Goal: Information Seeking & Learning: Learn about a topic

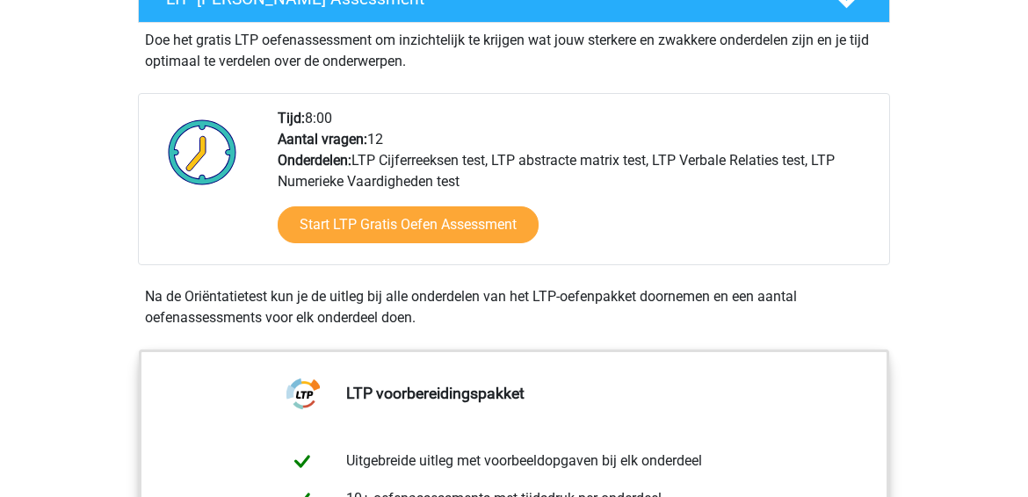
scroll to position [378, 0]
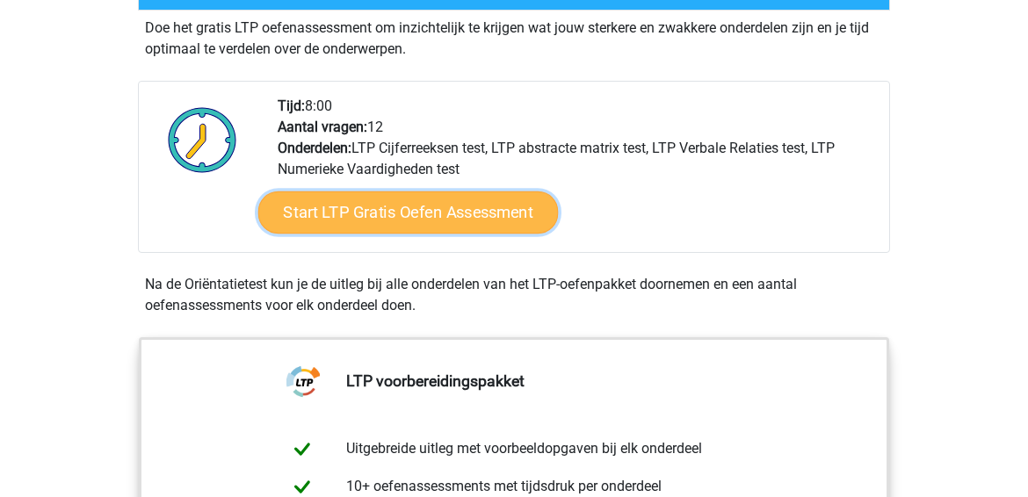
click at [401, 207] on link "Start LTP Gratis Oefen Assessment" at bounding box center [408, 213] width 301 height 42
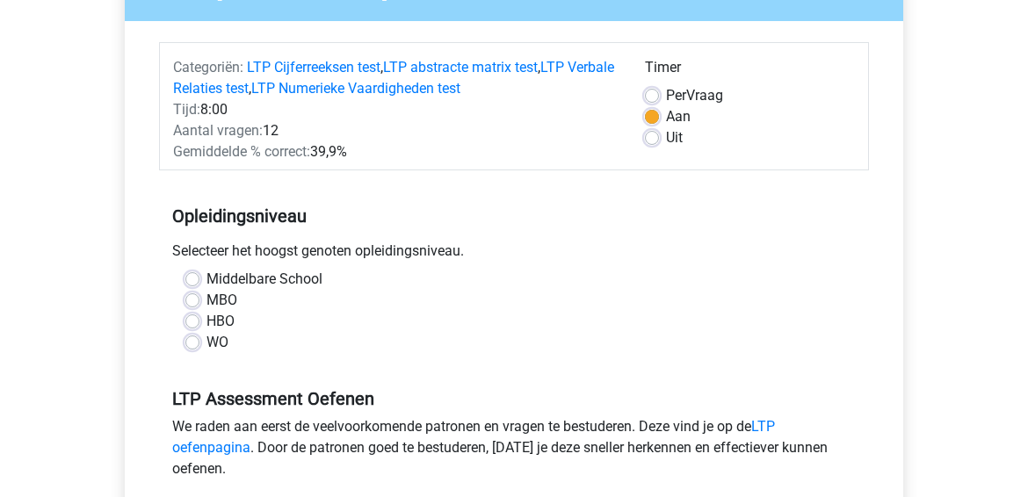
scroll to position [191, 0]
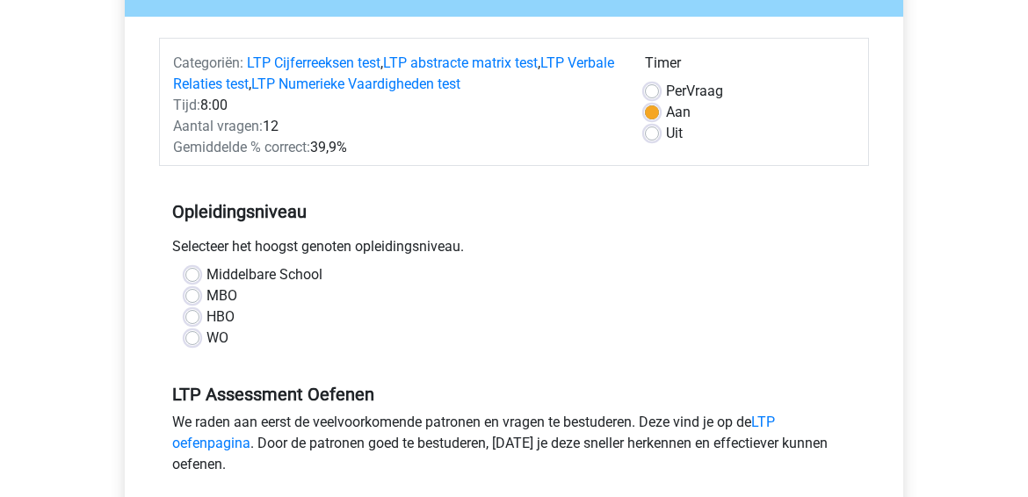
click at [207, 340] on label "WO" at bounding box center [218, 338] width 22 height 21
click at [193, 340] on input "WO" at bounding box center [192, 337] width 14 height 18
radio input "true"
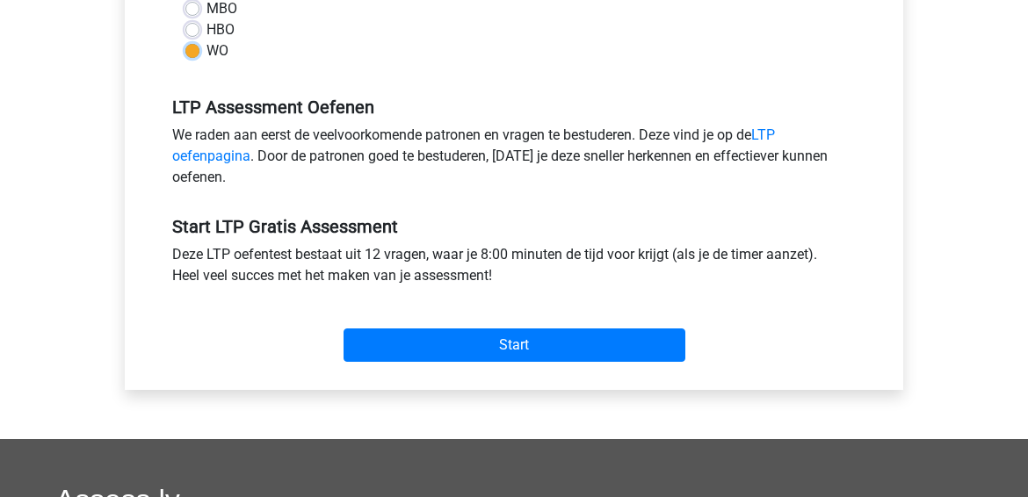
scroll to position [479, 0]
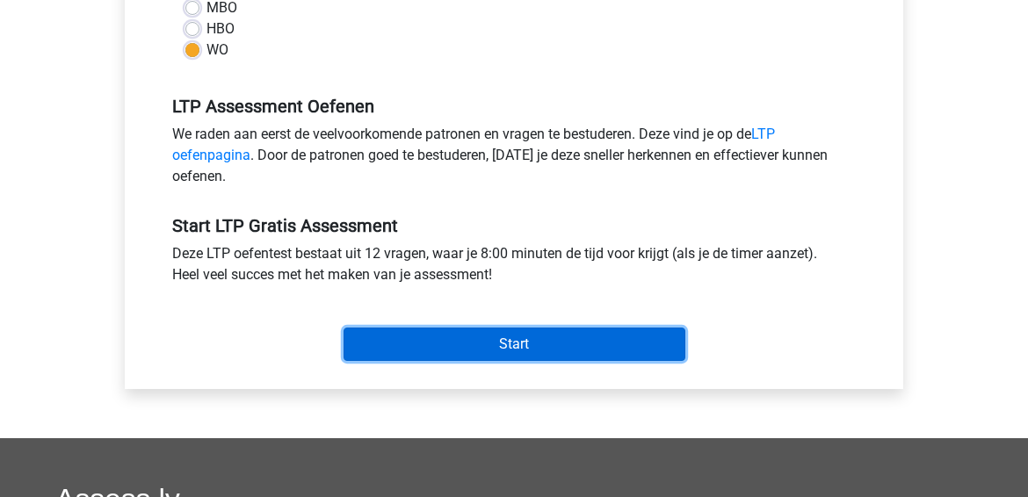
click at [465, 333] on input "Start" at bounding box center [515, 344] width 342 height 33
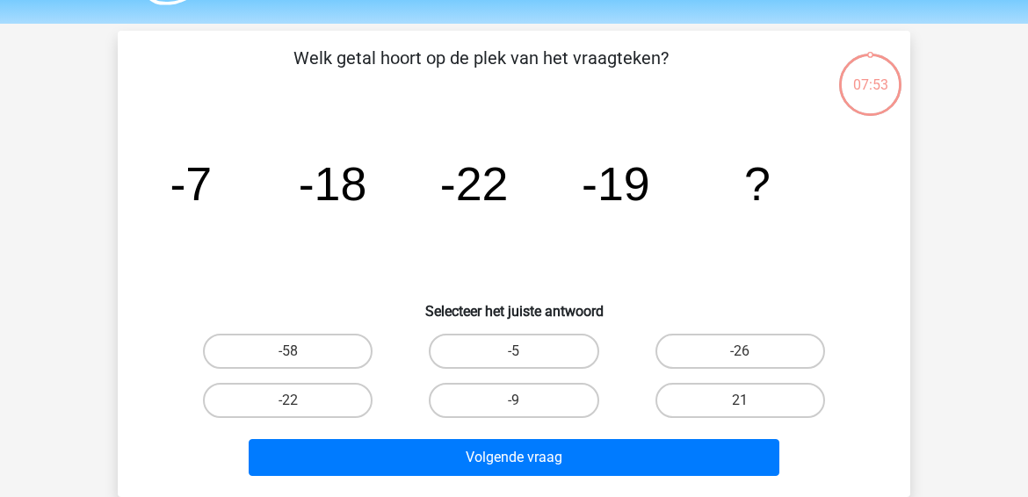
scroll to position [52, 0]
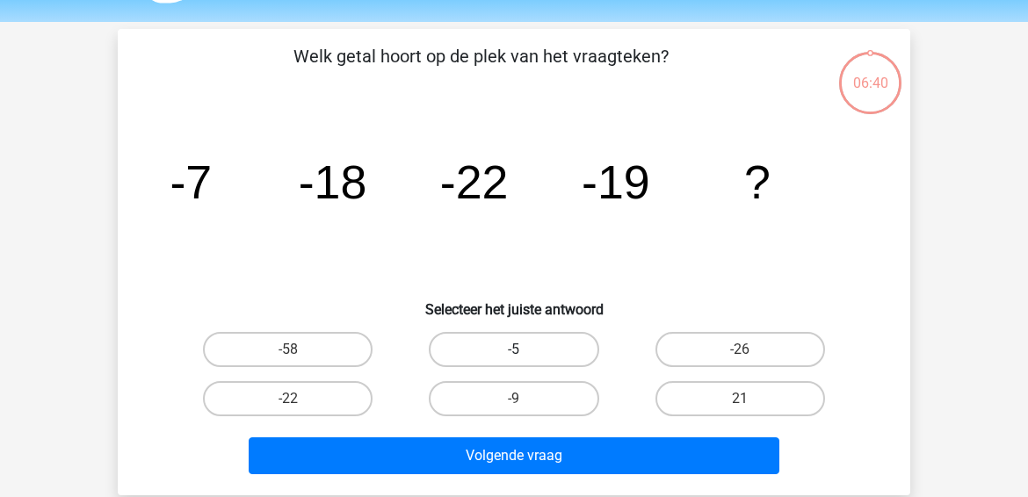
click at [488, 343] on label "-5" at bounding box center [514, 349] width 170 height 35
click at [514, 350] on input "-5" at bounding box center [519, 355] width 11 height 11
radio input "true"
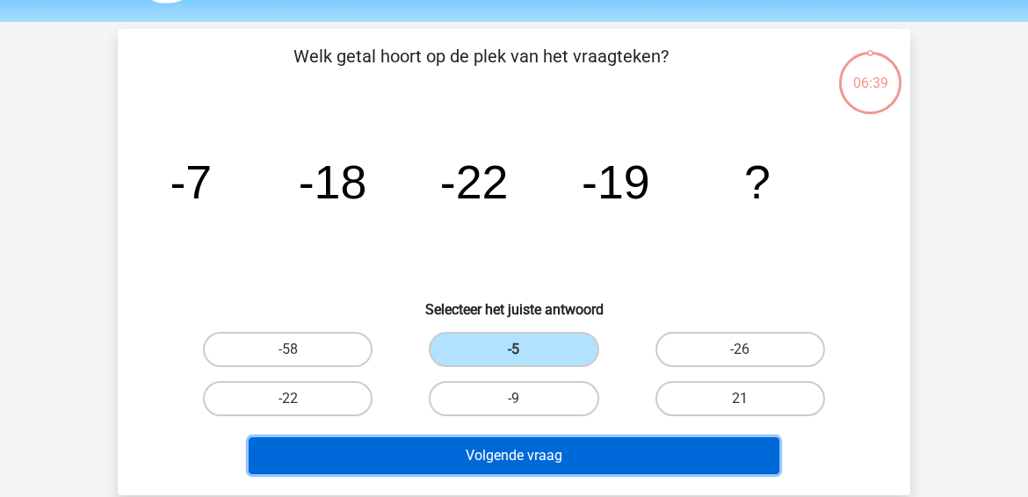
click at [483, 452] on button "Volgende vraag" at bounding box center [515, 456] width 532 height 37
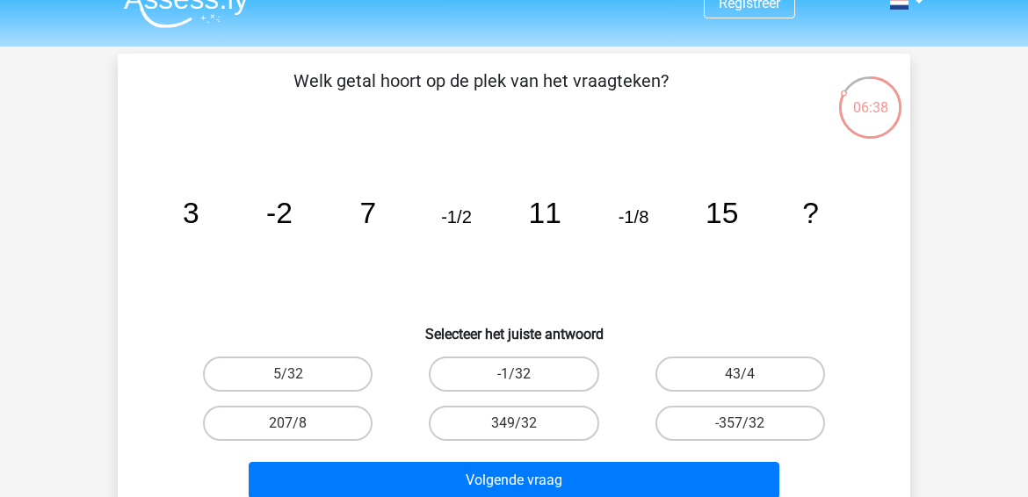
scroll to position [26, 0]
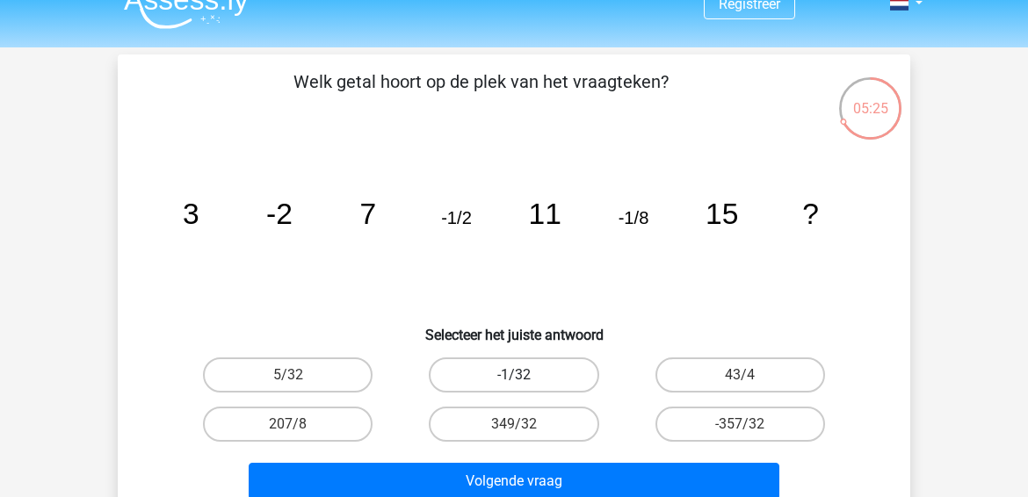
click at [519, 371] on label "-1/32" at bounding box center [514, 375] width 170 height 35
click at [519, 375] on input "-1/32" at bounding box center [519, 380] width 11 height 11
radio input "true"
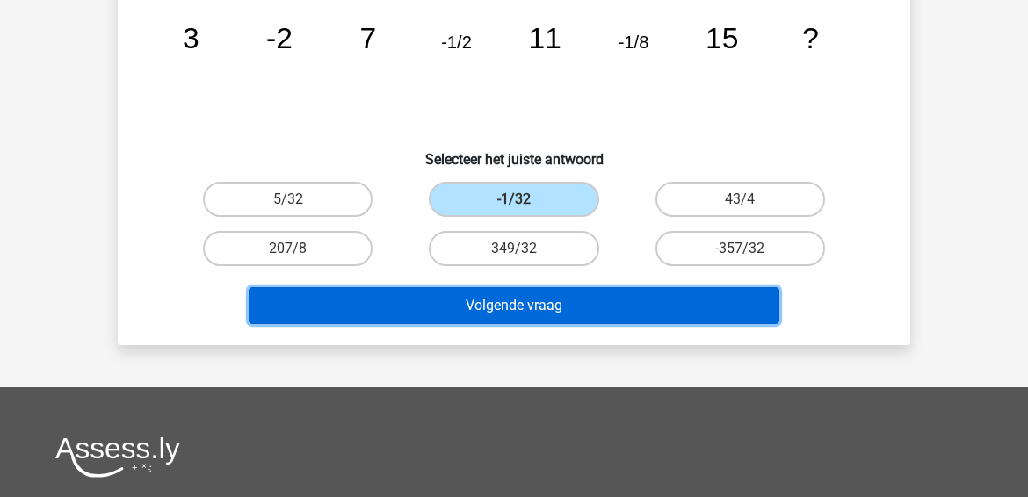
click at [532, 311] on button "Volgende vraag" at bounding box center [515, 305] width 532 height 37
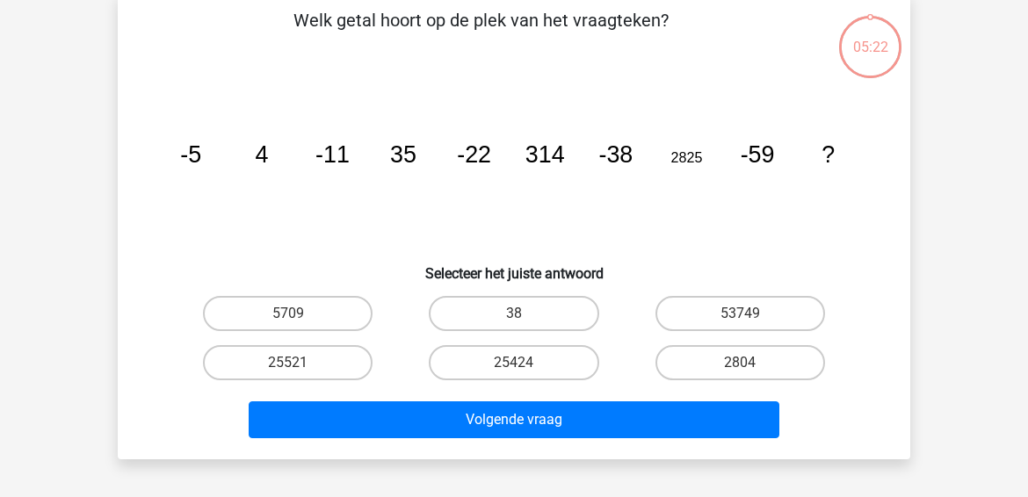
scroll to position [81, 0]
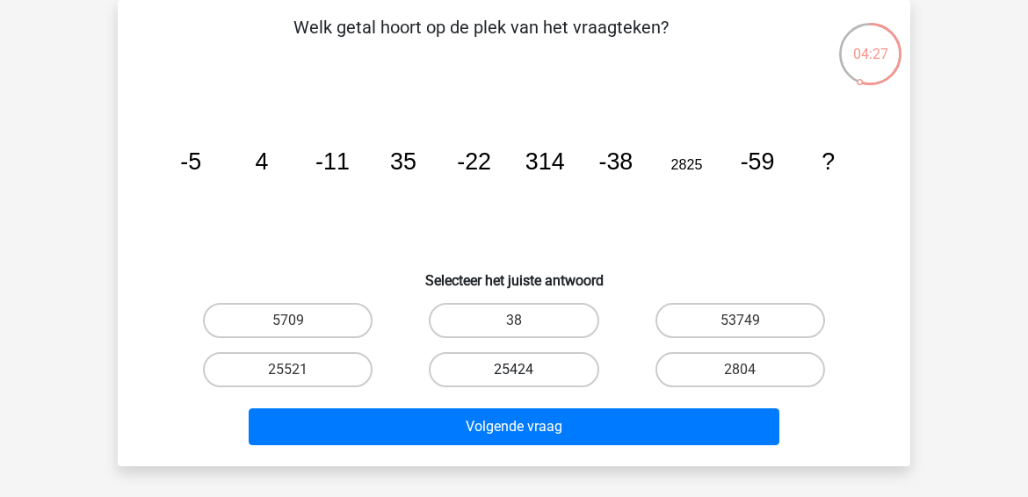
click at [482, 362] on label "25424" at bounding box center [514, 369] width 170 height 35
click at [514, 370] on input "25424" at bounding box center [519, 375] width 11 height 11
radio input "true"
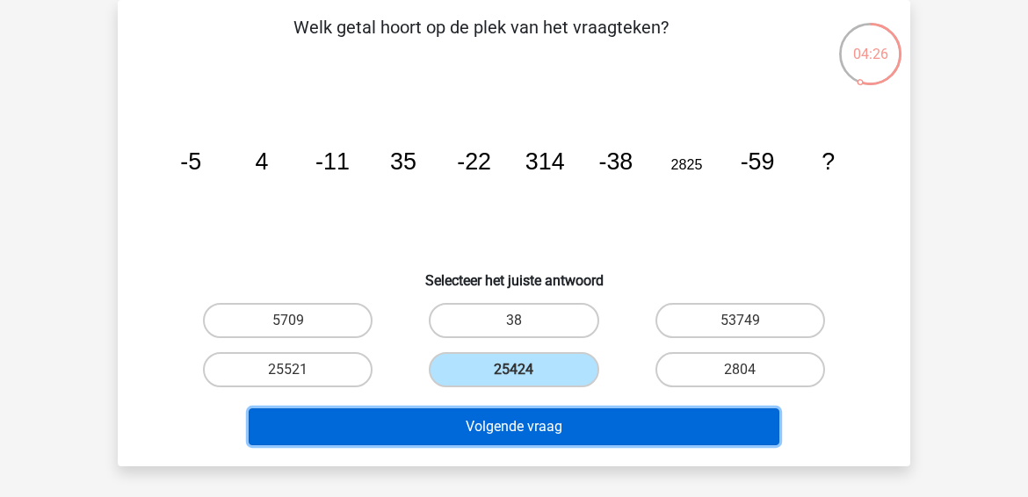
click at [508, 419] on button "Volgende vraag" at bounding box center [515, 427] width 532 height 37
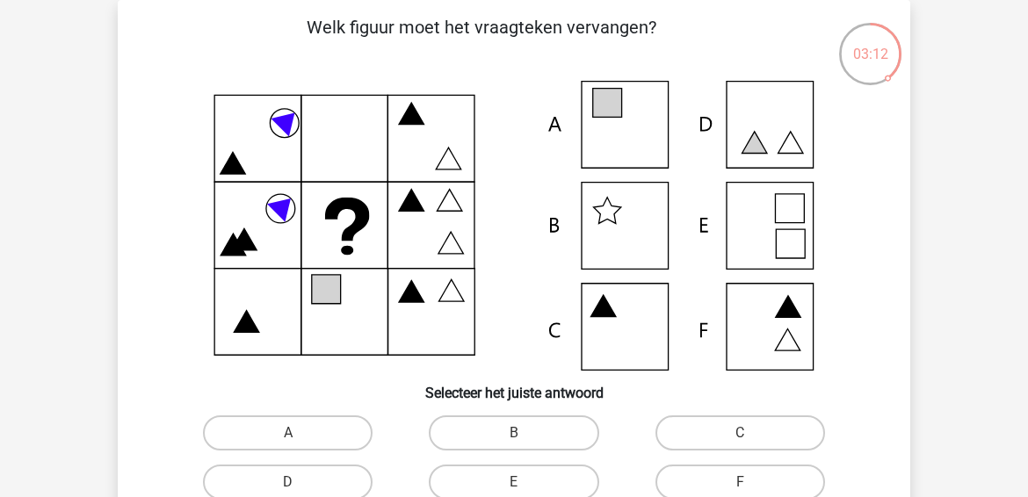
click at [627, 127] on icon at bounding box center [514, 226] width 708 height 290
click at [298, 436] on input "A" at bounding box center [293, 438] width 11 height 11
radio input "true"
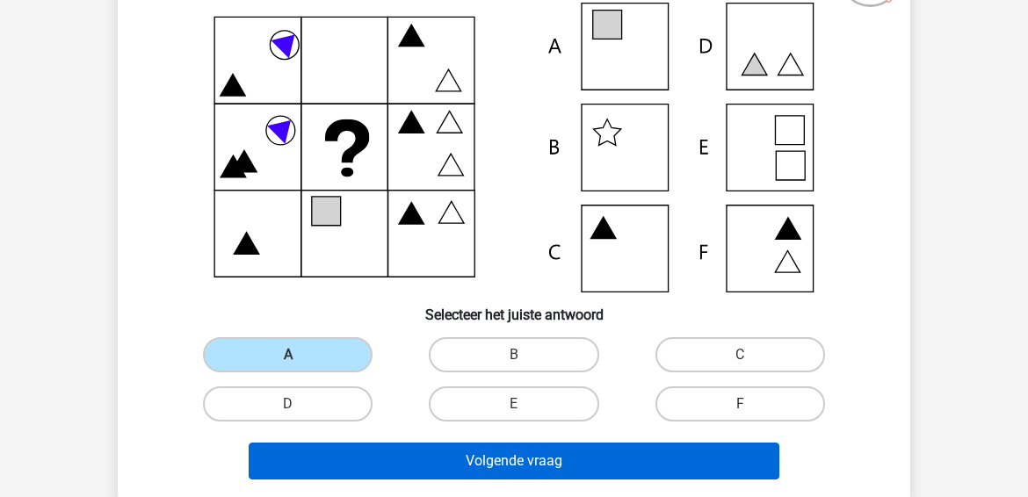
scroll to position [257, 0]
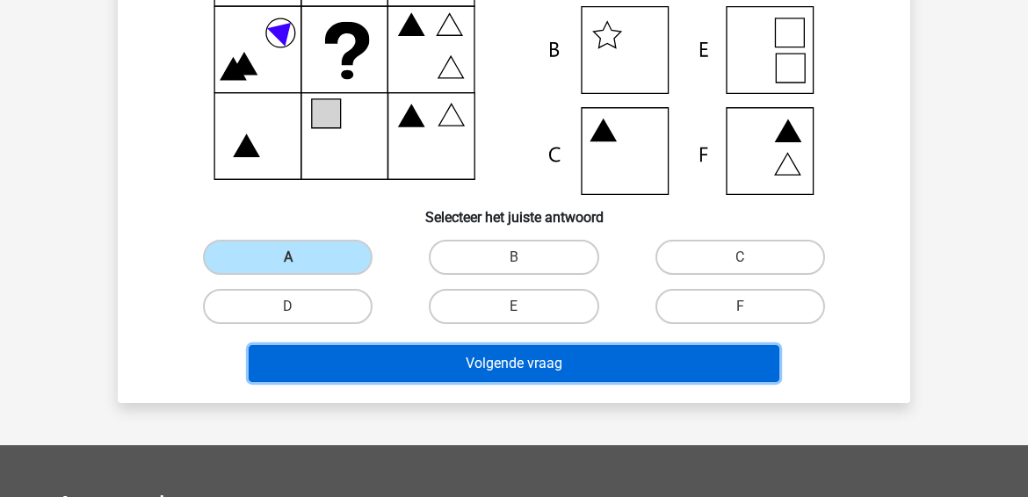
click at [535, 365] on button "Volgende vraag" at bounding box center [515, 363] width 532 height 37
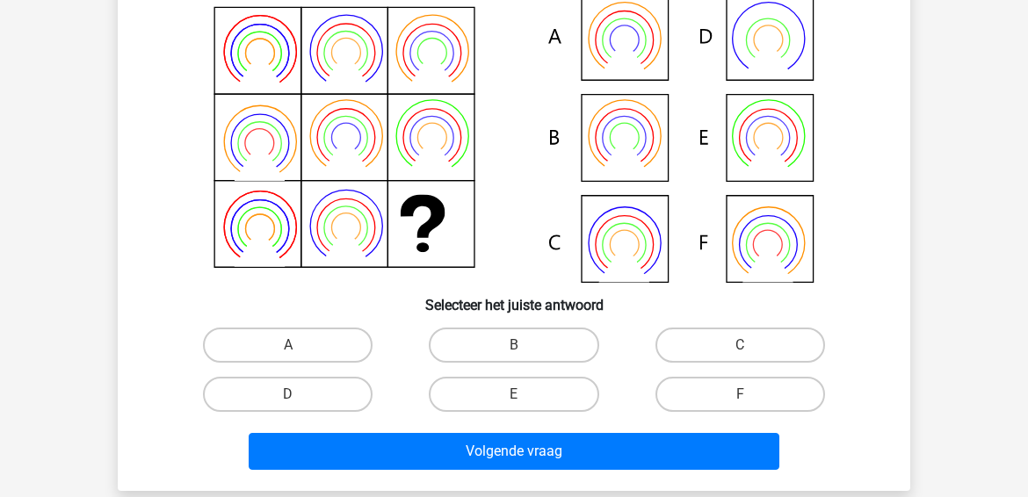
scroll to position [81, 0]
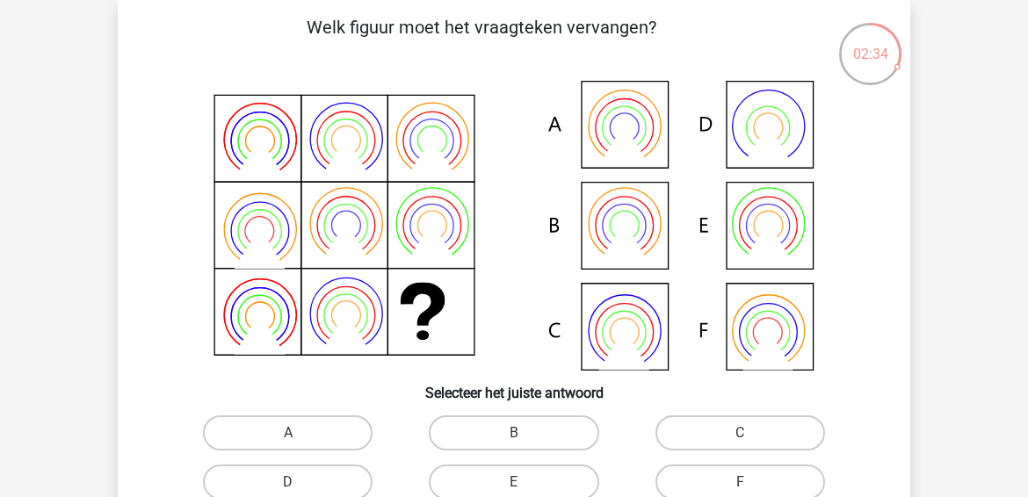
click at [627, 219] on icon at bounding box center [514, 226] width 708 height 290
click at [525, 439] on input "B" at bounding box center [519, 438] width 11 height 11
radio input "true"
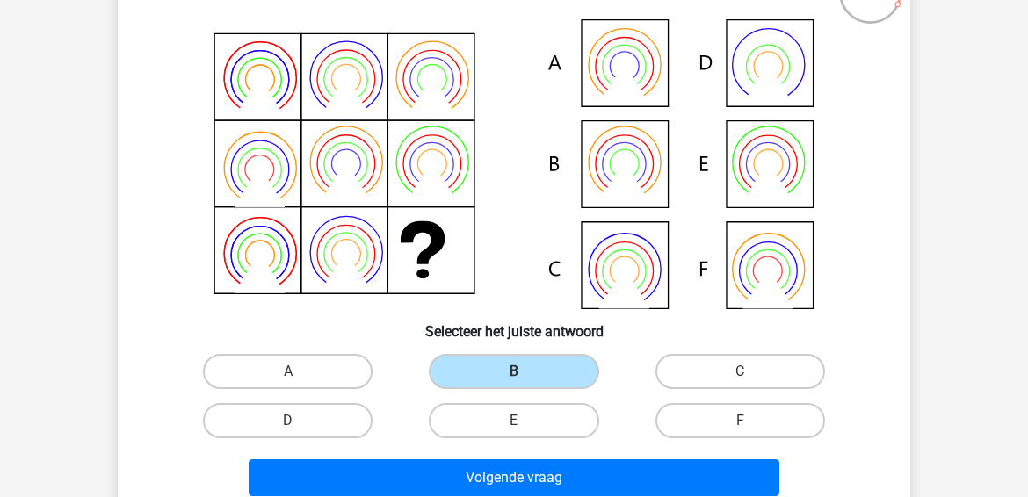
scroll to position [169, 0]
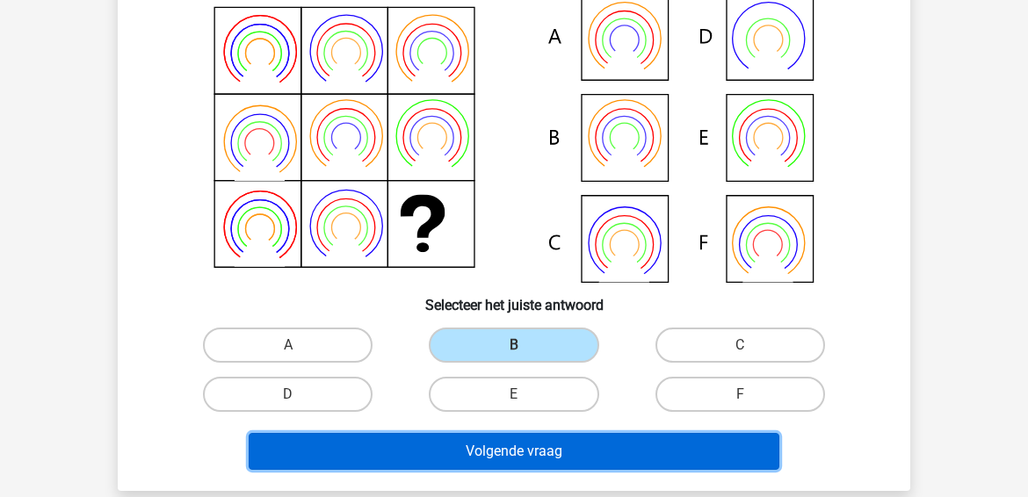
click at [556, 447] on button "Volgende vraag" at bounding box center [515, 451] width 532 height 37
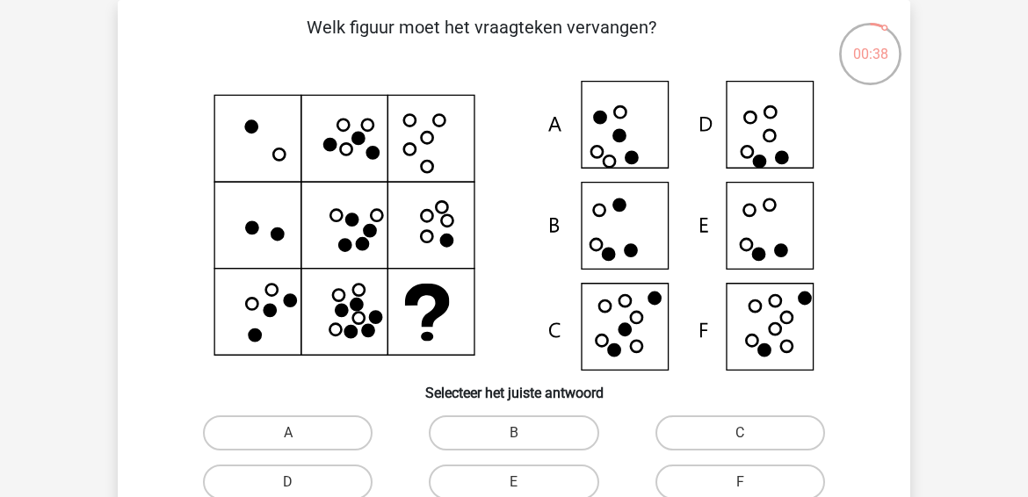
scroll to position [123, 0]
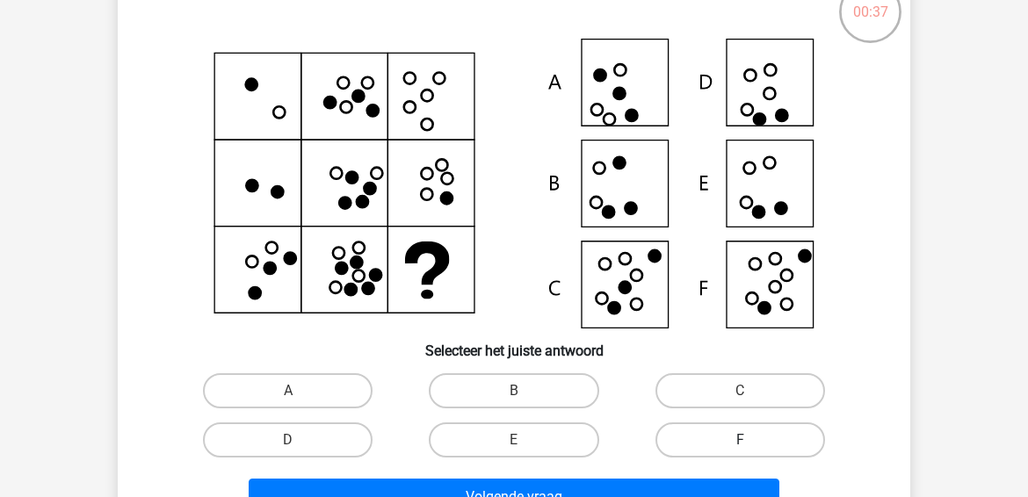
click at [734, 431] on label "F" at bounding box center [741, 440] width 170 height 35
click at [740, 440] on input "F" at bounding box center [745, 445] width 11 height 11
radio input "true"
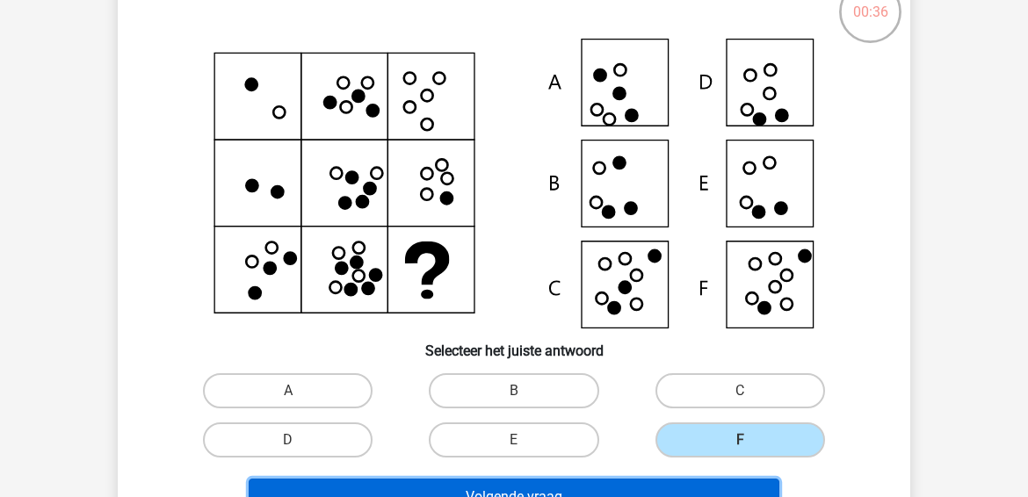
click at [651, 484] on button "Volgende vraag" at bounding box center [515, 497] width 532 height 37
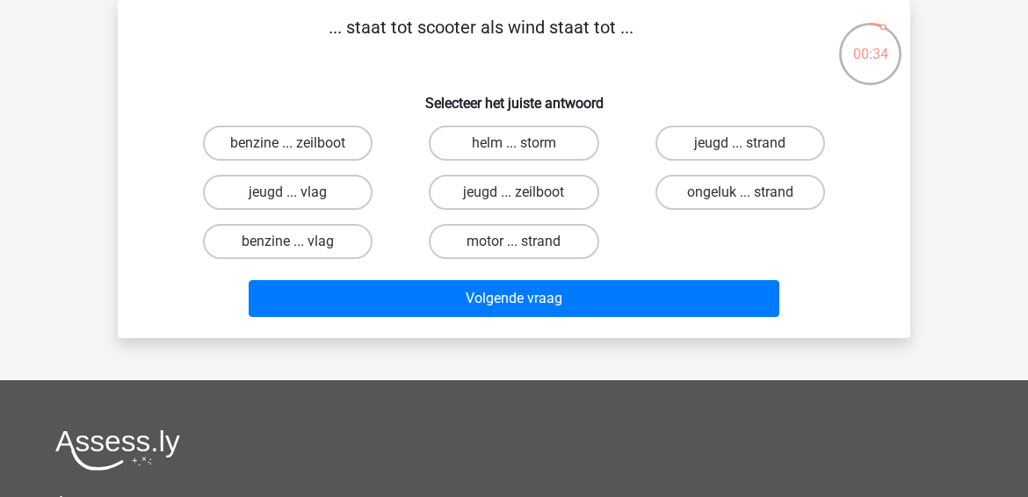
scroll to position [0, 0]
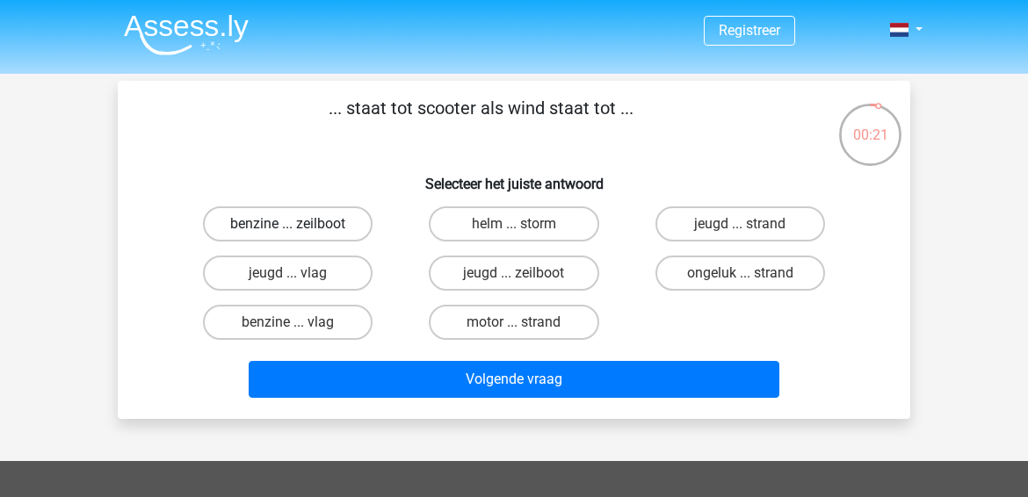
click at [275, 222] on label "benzine ... zeilboot" at bounding box center [288, 224] width 170 height 35
click at [288, 224] on input "benzine ... zeilboot" at bounding box center [293, 229] width 11 height 11
radio input "true"
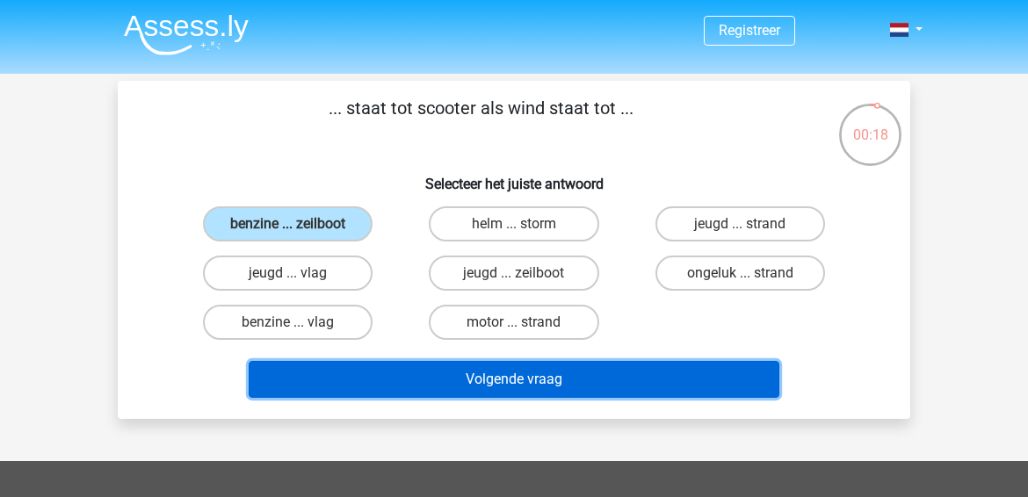
click at [505, 378] on button "Volgende vraag" at bounding box center [515, 379] width 532 height 37
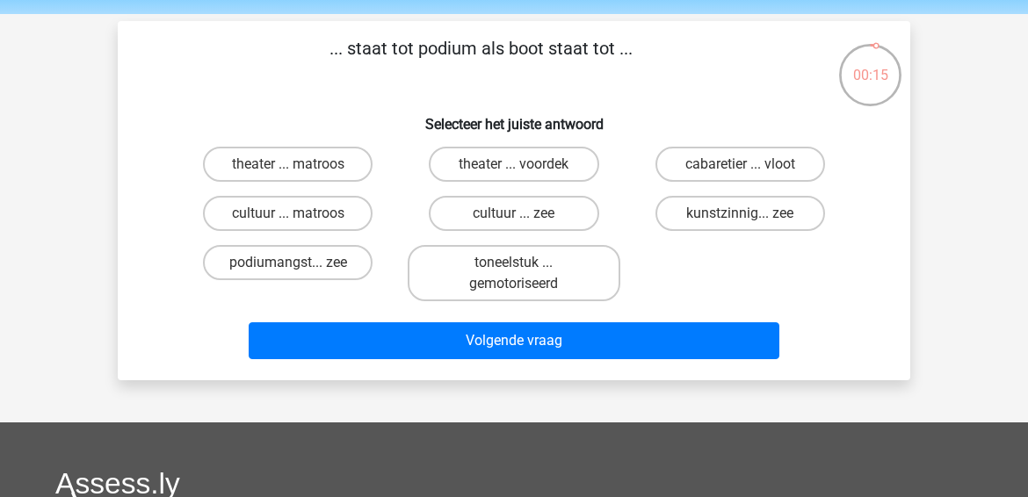
scroll to position [54, 0]
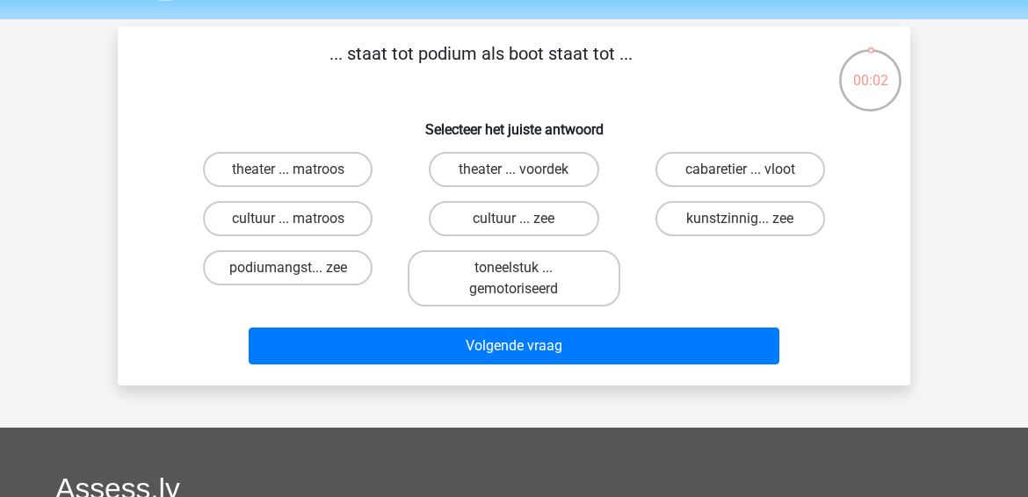
click at [294, 223] on input "cultuur ... matroos" at bounding box center [293, 224] width 11 height 11
radio input "true"
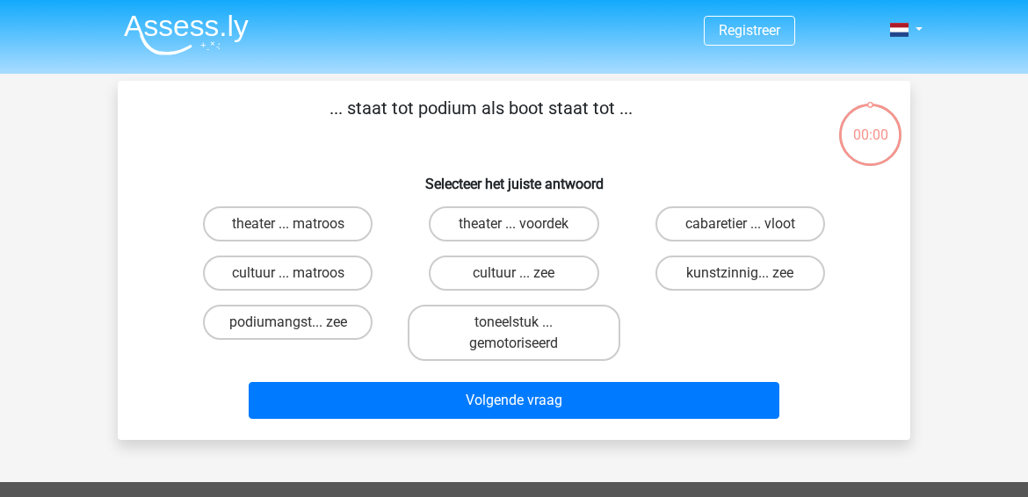
scroll to position [54, 0]
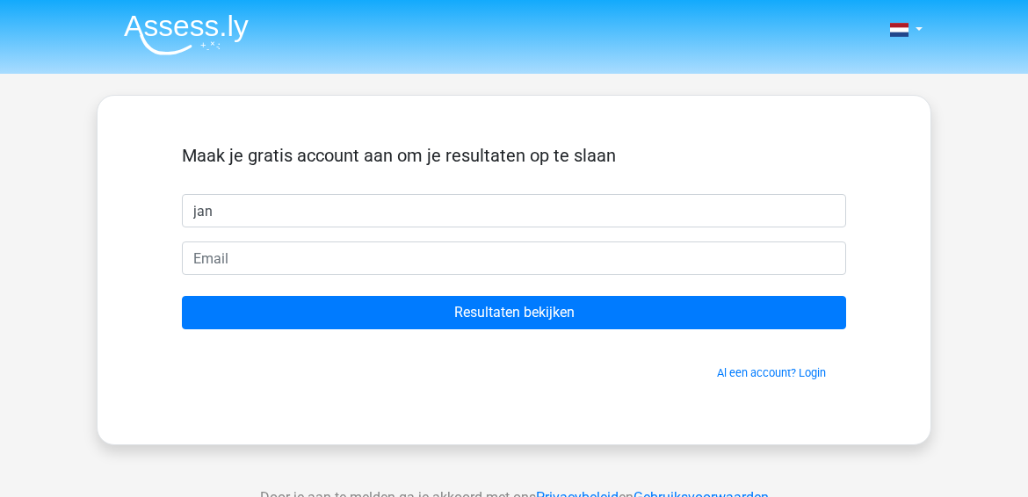
type input "jan"
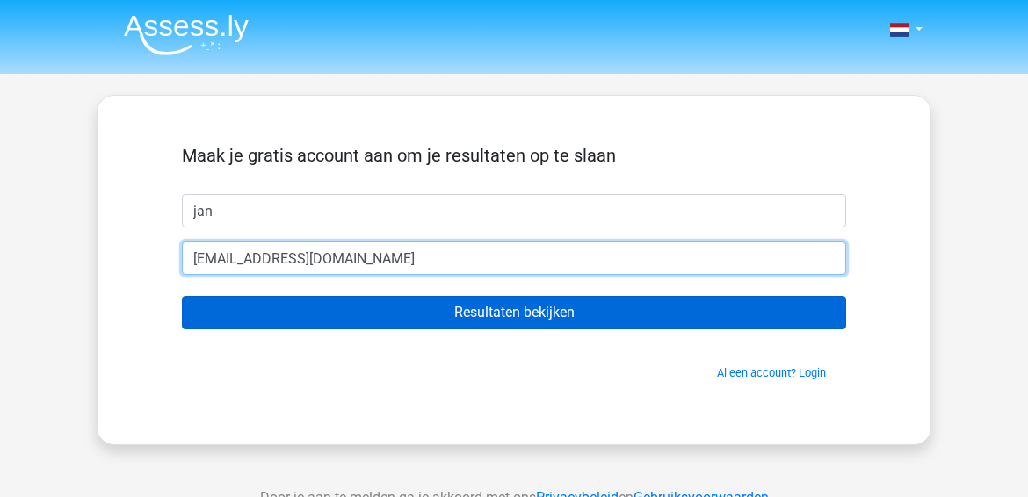
type input "[EMAIL_ADDRESS][DOMAIN_NAME]"
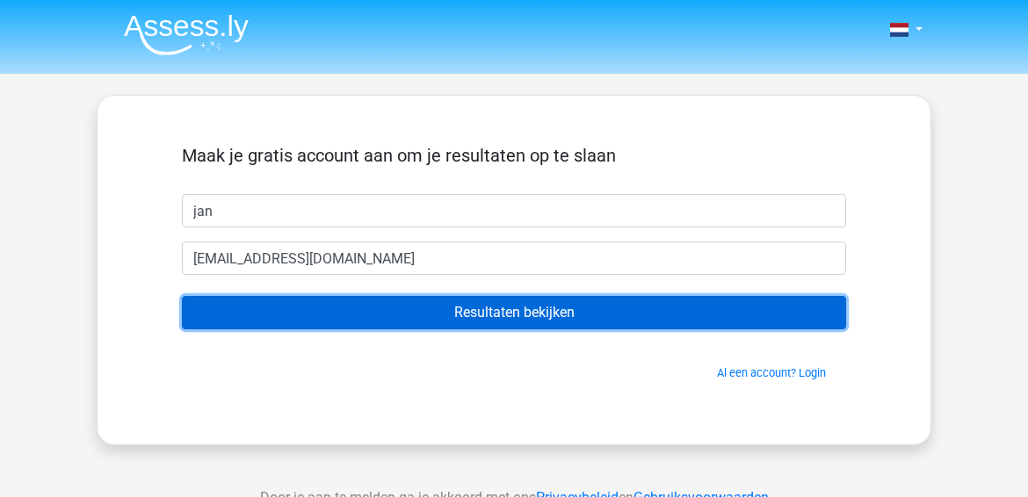
click at [536, 316] on input "Resultaten bekijken" at bounding box center [514, 312] width 665 height 33
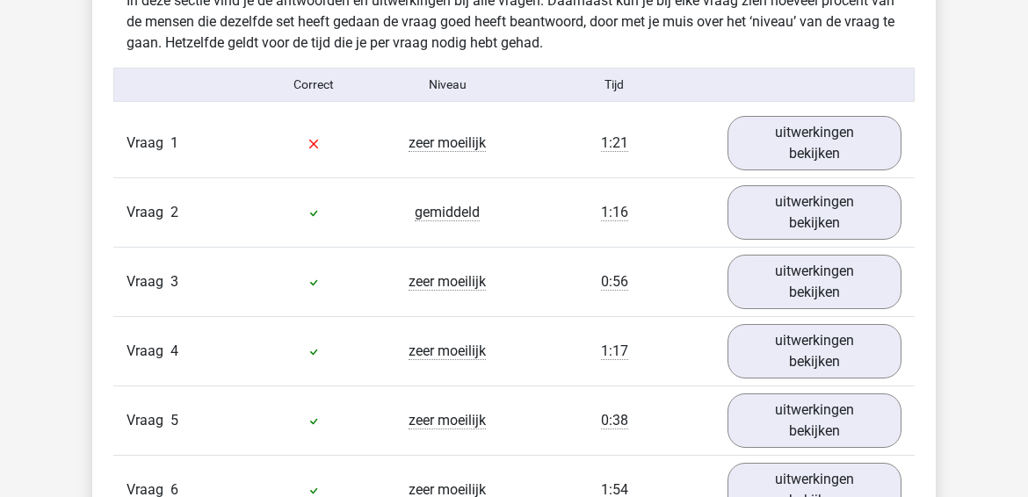
scroll to position [1913, 0]
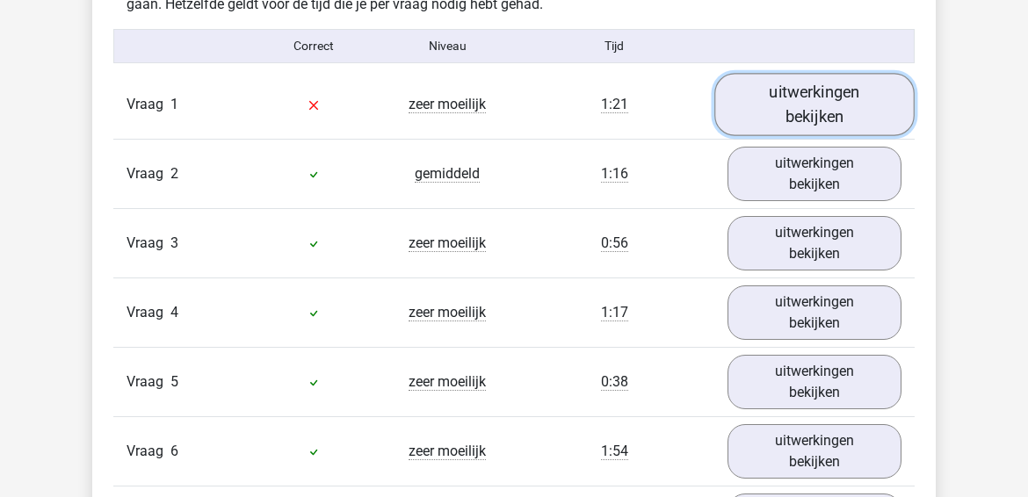
click at [780, 100] on link "uitwerkingen bekijken" at bounding box center [815, 104] width 200 height 62
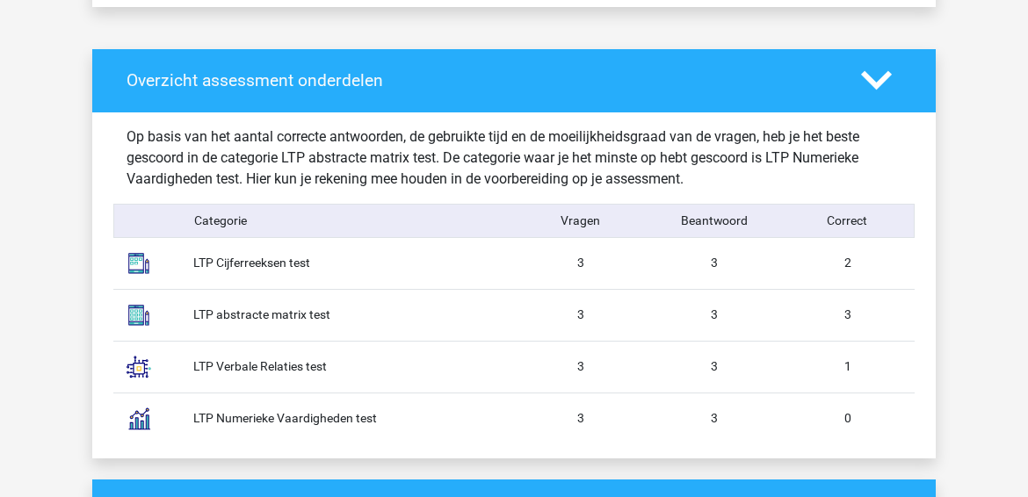
scroll to position [1473, 0]
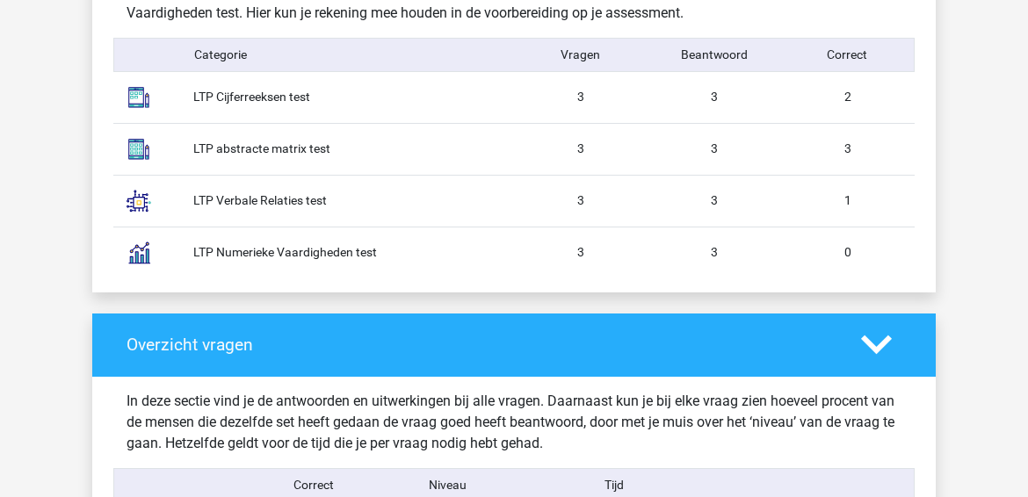
click at [878, 344] on polygon at bounding box center [876, 345] width 31 height 19
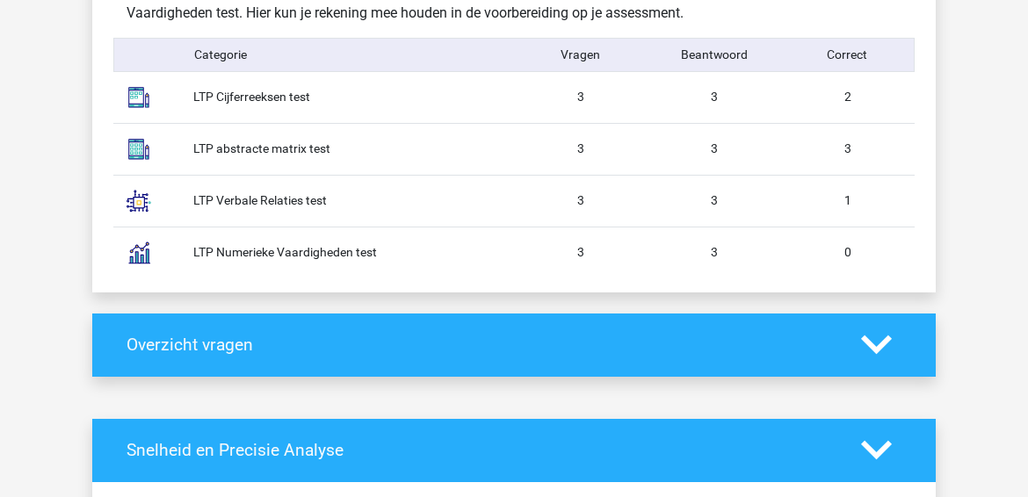
click at [873, 343] on polygon at bounding box center [876, 345] width 31 height 19
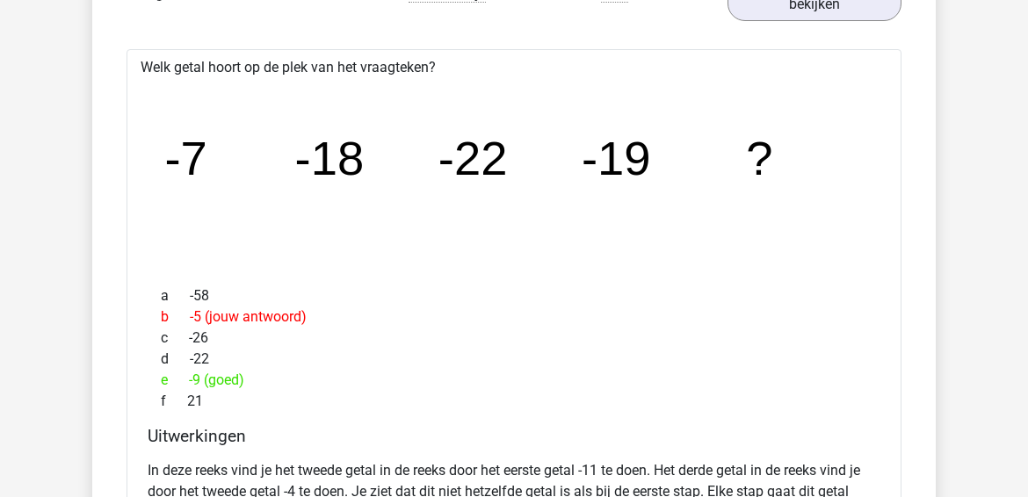
scroll to position [1913, 0]
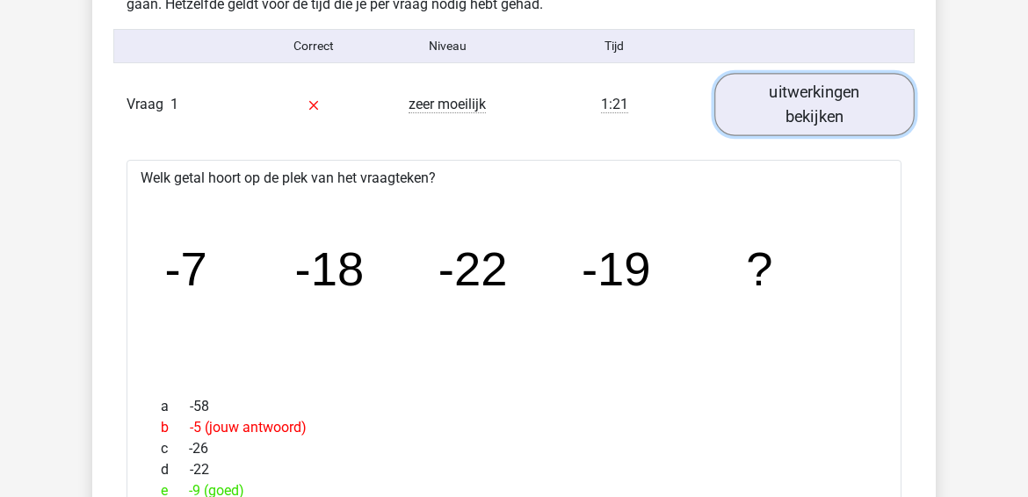
click at [813, 90] on link "uitwerkingen bekijken" at bounding box center [815, 104] width 200 height 62
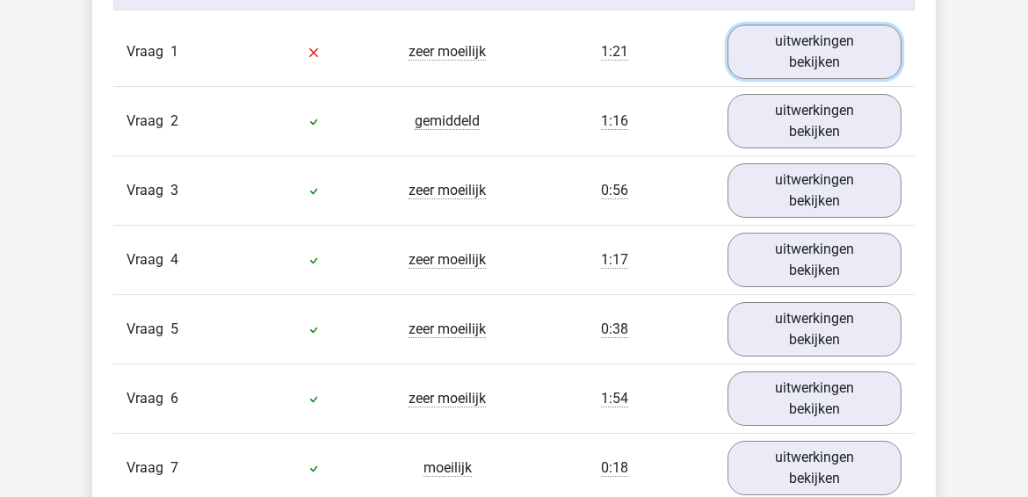
scroll to position [2001, 0]
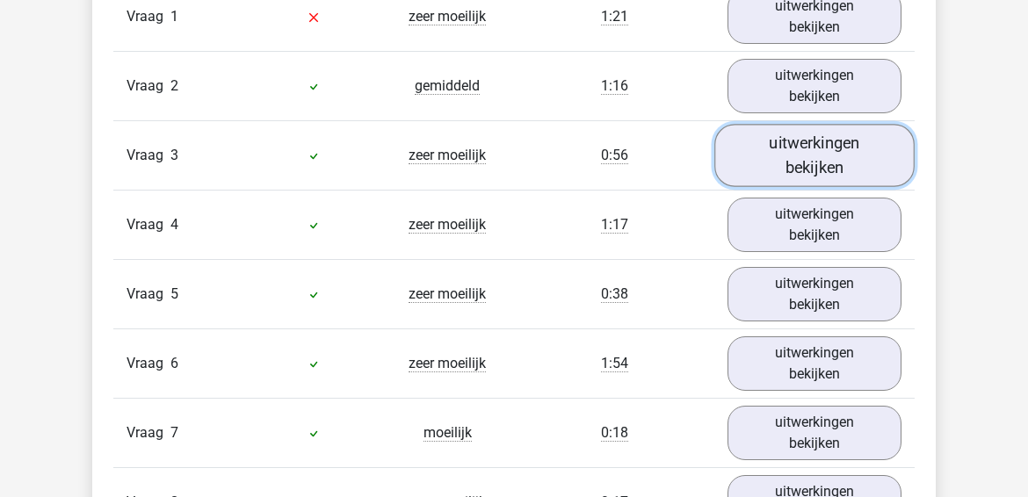
click at [786, 147] on link "uitwerkingen bekijken" at bounding box center [815, 155] width 200 height 62
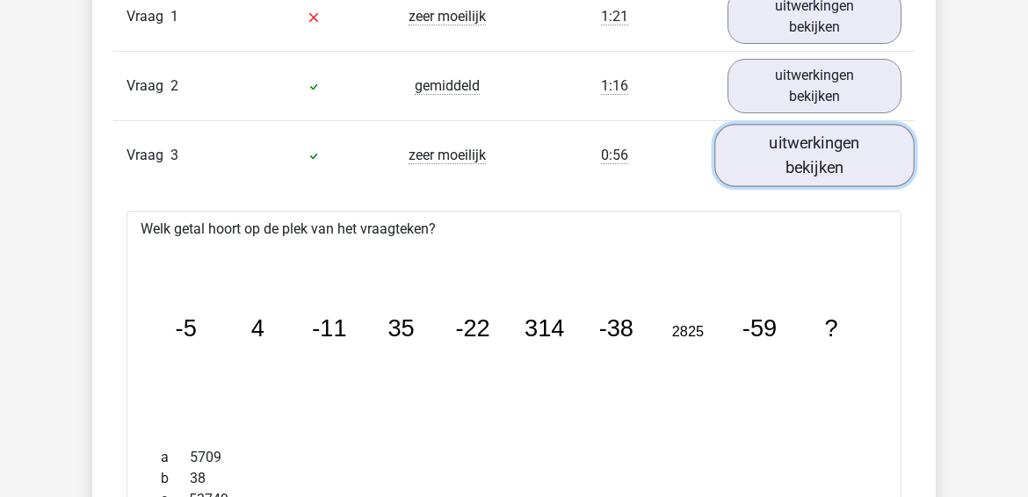
click at [786, 147] on link "uitwerkingen bekijken" at bounding box center [815, 155] width 200 height 62
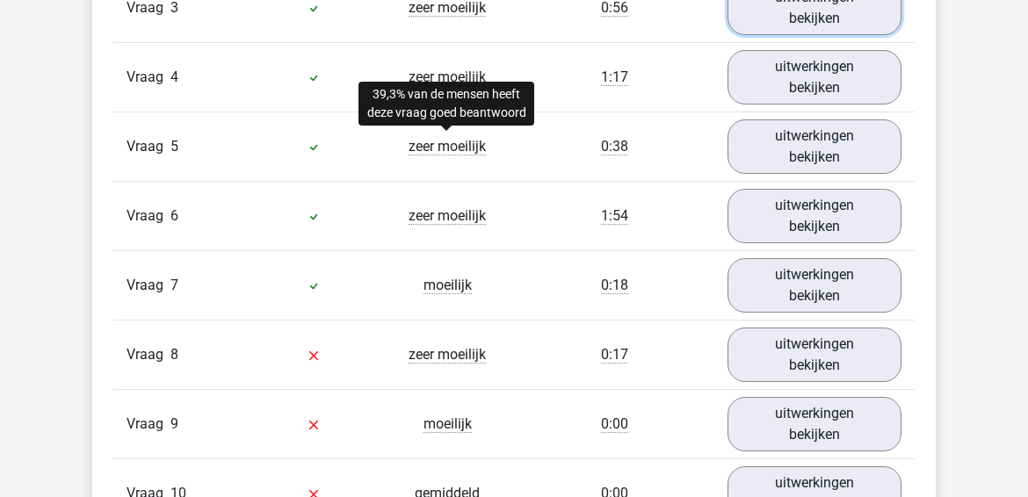
scroll to position [2176, 0]
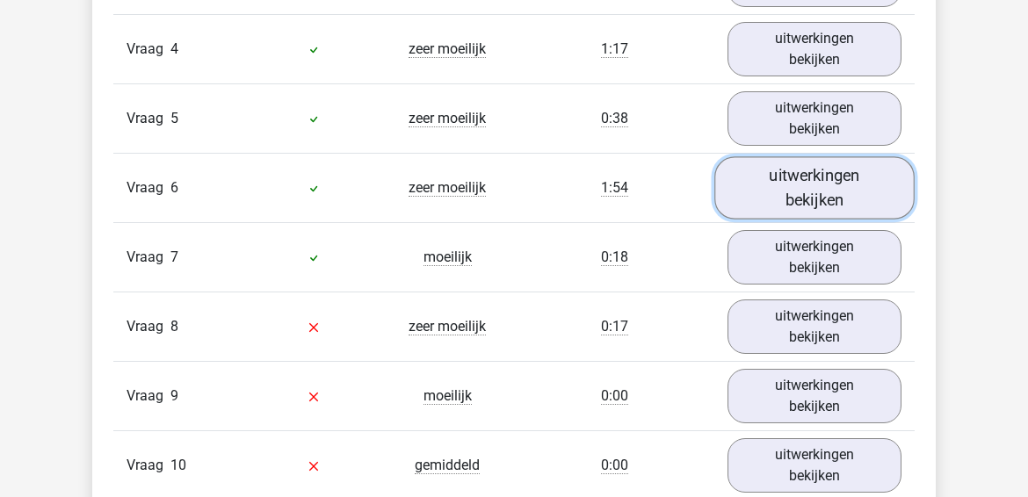
click at [839, 168] on link "uitwerkingen bekijken" at bounding box center [815, 187] width 200 height 62
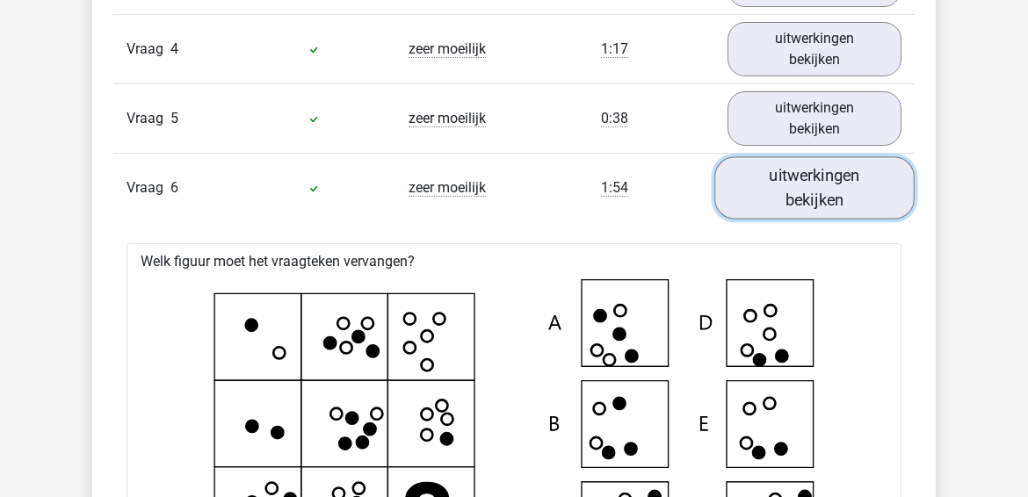
click at [831, 169] on link "uitwerkingen bekijken" at bounding box center [815, 187] width 200 height 62
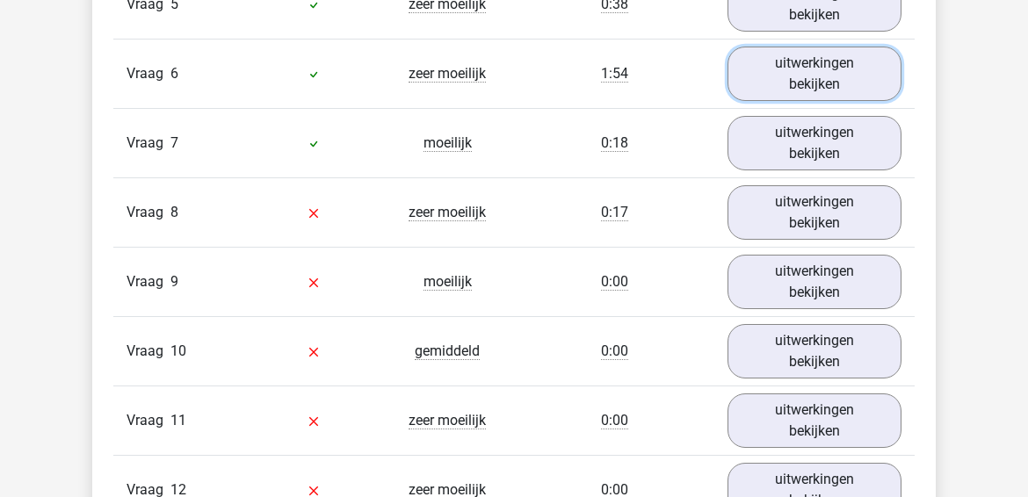
scroll to position [2264, 0]
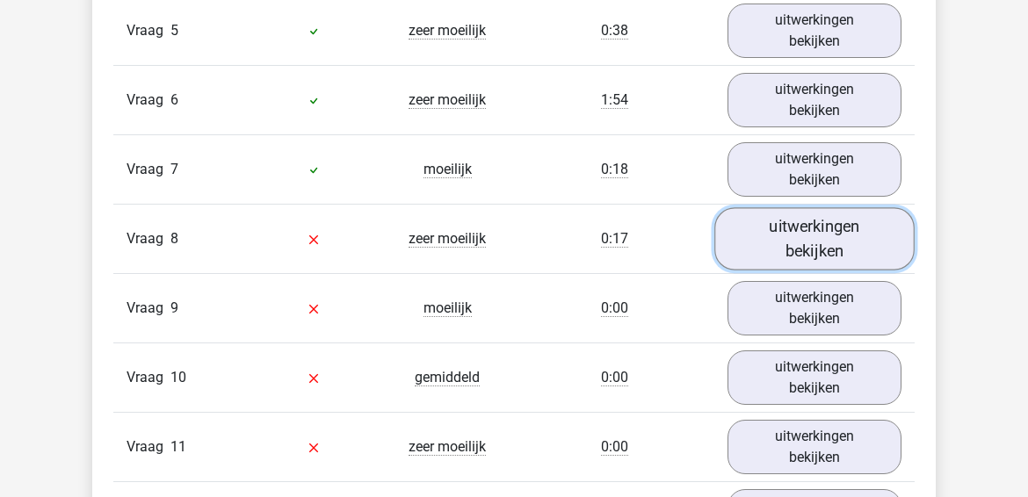
click at [787, 223] on link "uitwerkingen bekijken" at bounding box center [815, 238] width 200 height 62
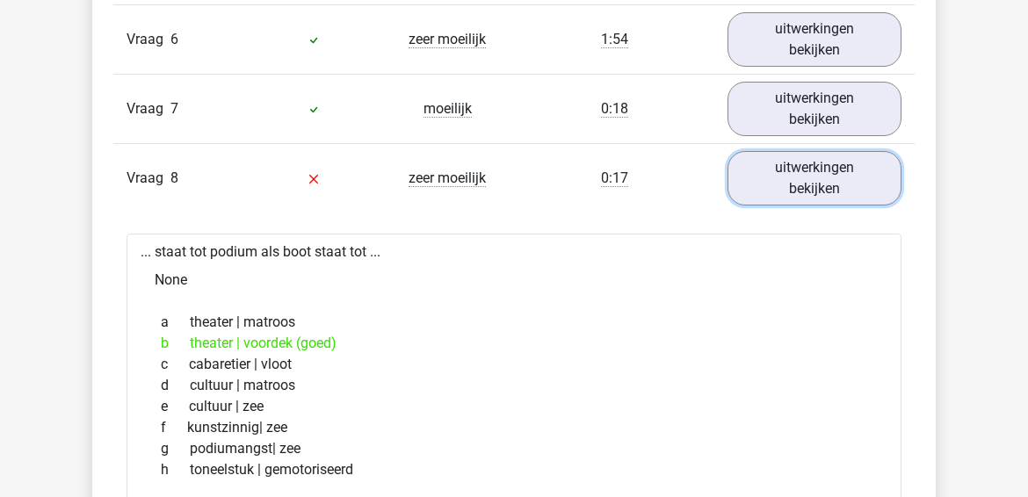
scroll to position [2352, 0]
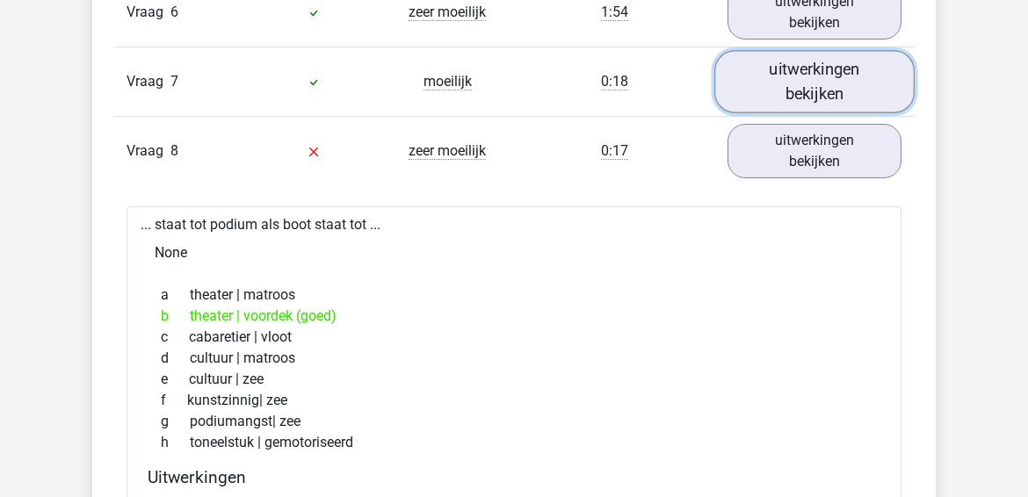
click at [818, 74] on link "uitwerkingen bekijken" at bounding box center [815, 81] width 200 height 62
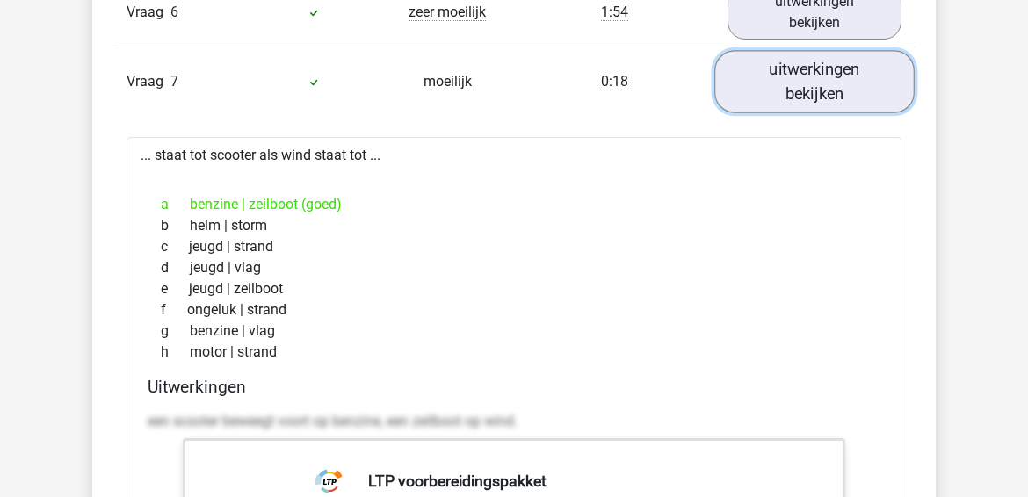
click at [818, 74] on link "uitwerkingen bekijken" at bounding box center [815, 81] width 200 height 62
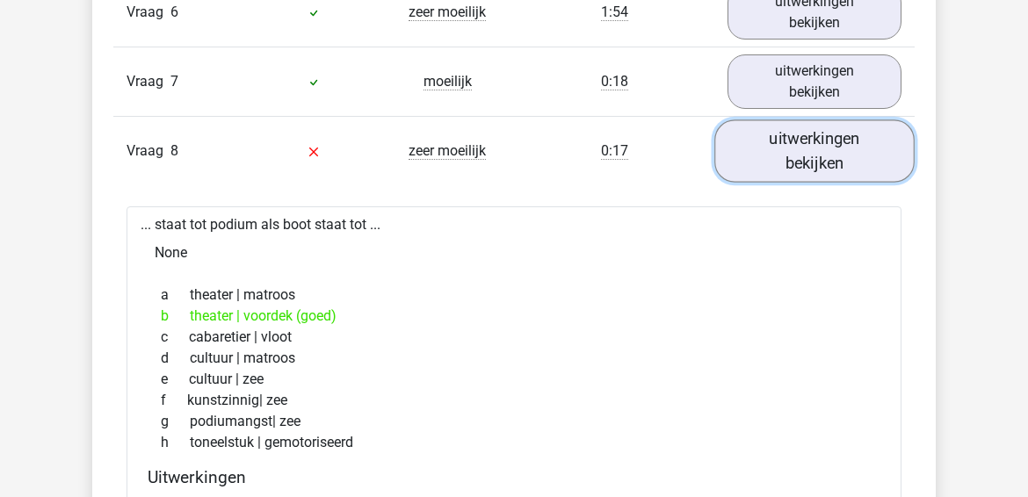
click at [807, 136] on link "uitwerkingen bekijken" at bounding box center [815, 151] width 200 height 62
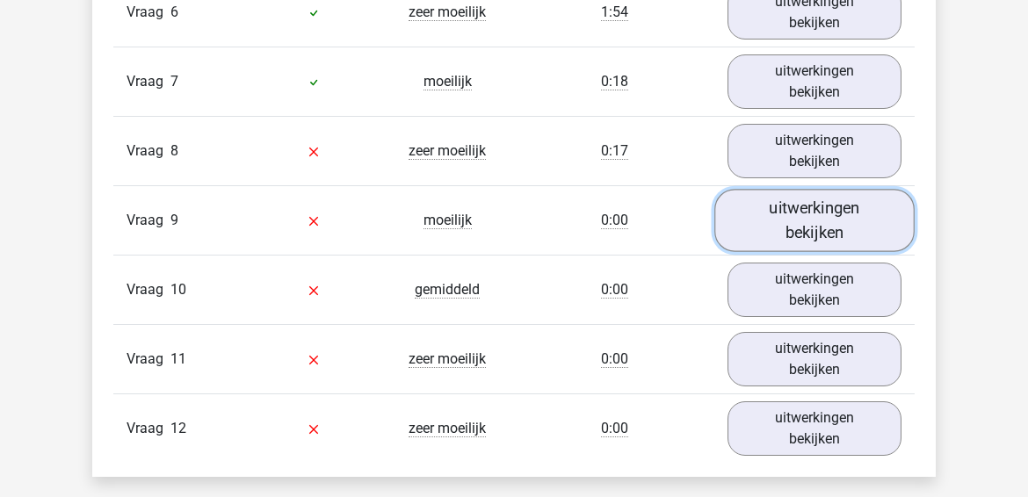
click at [818, 192] on link "uitwerkingen bekijken" at bounding box center [815, 220] width 200 height 62
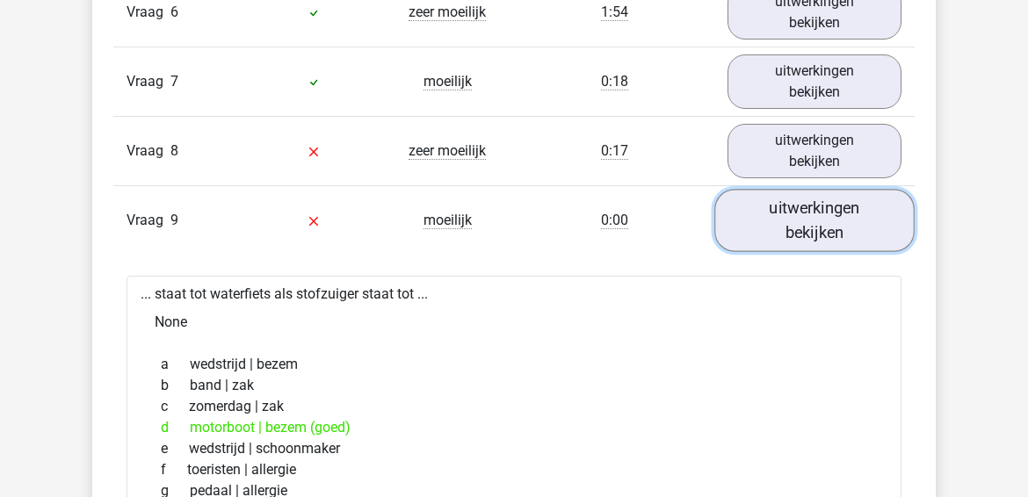
click at [818, 192] on link "uitwerkingen bekijken" at bounding box center [815, 220] width 200 height 62
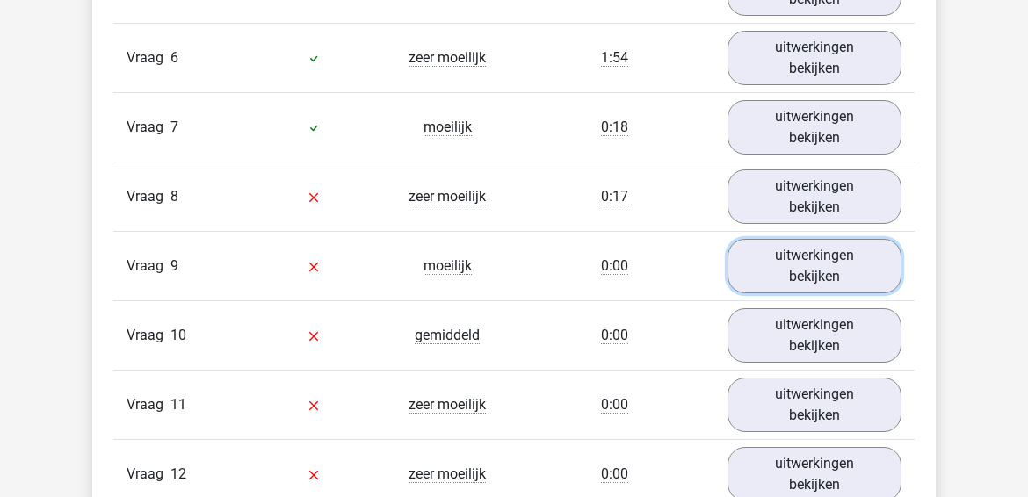
scroll to position [2264, 0]
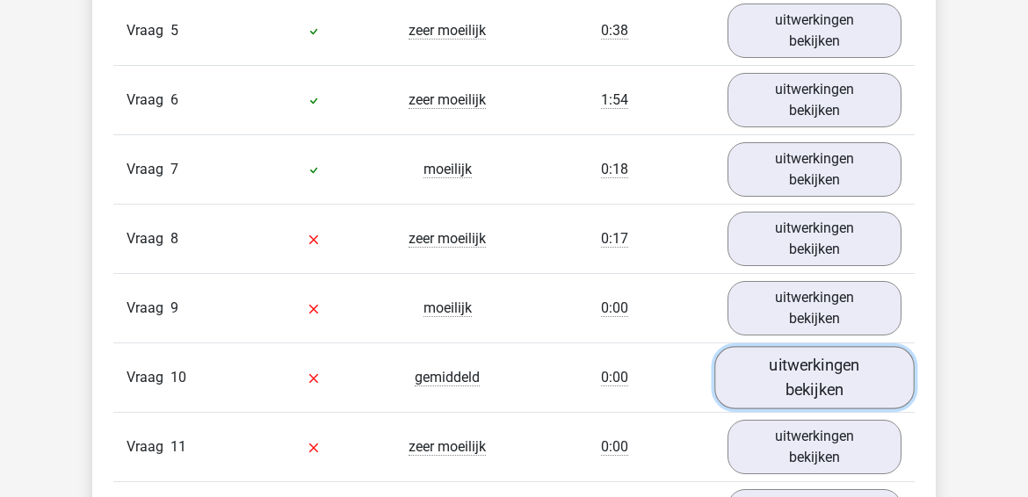
click at [811, 364] on link "uitwerkingen bekijken" at bounding box center [815, 377] width 200 height 62
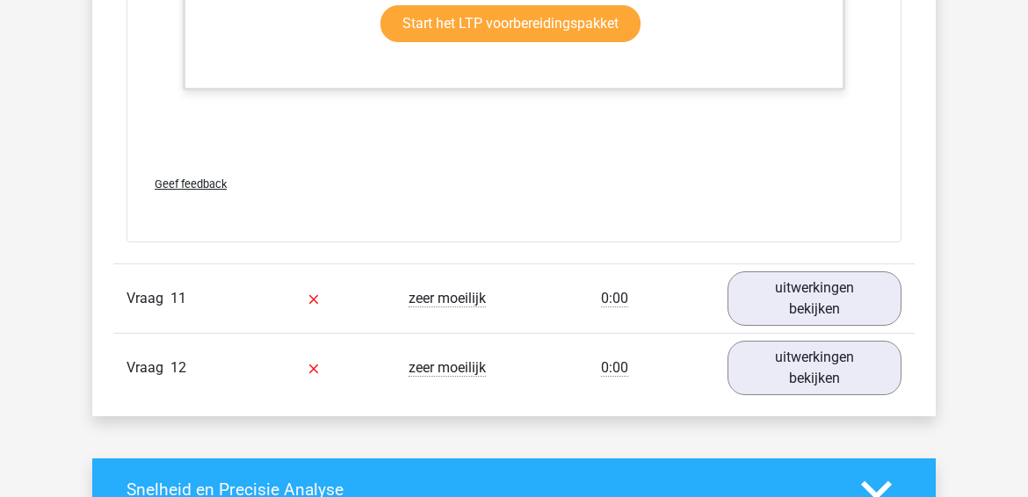
scroll to position [3619, 0]
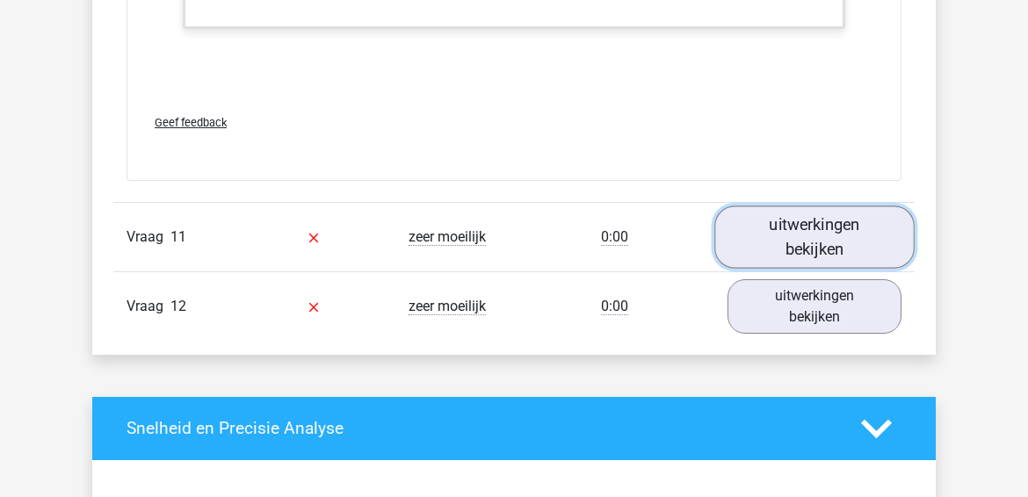
click at [822, 241] on link "uitwerkingen bekijken" at bounding box center [815, 237] width 200 height 62
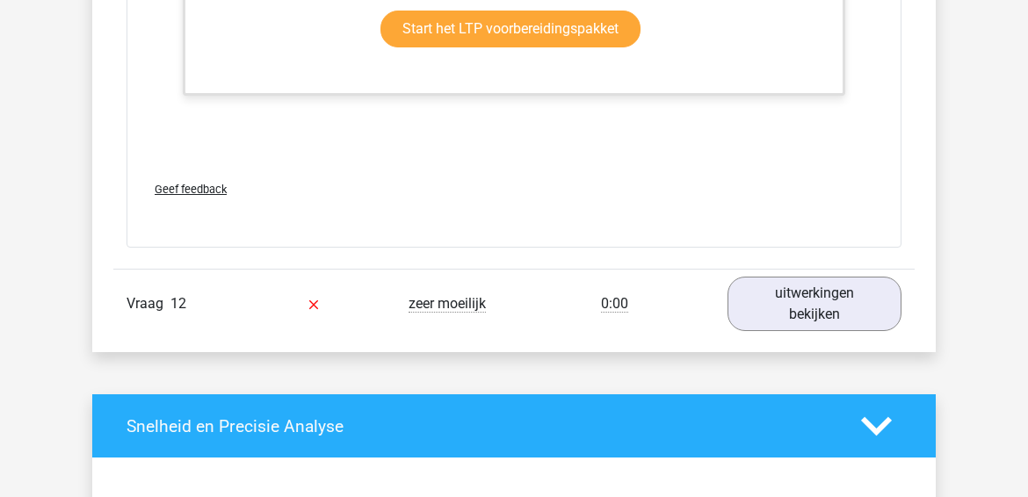
scroll to position [4792, 0]
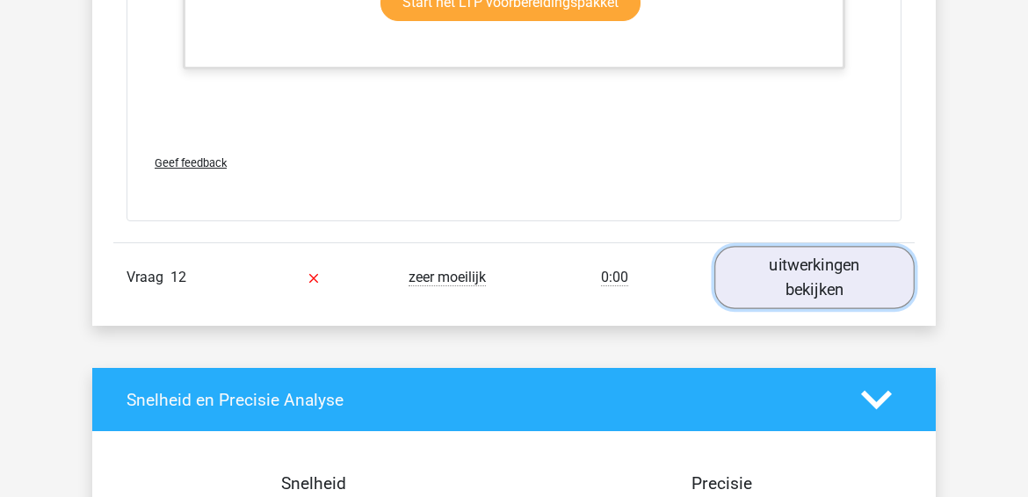
click at [792, 271] on link "uitwerkingen bekijken" at bounding box center [815, 278] width 200 height 62
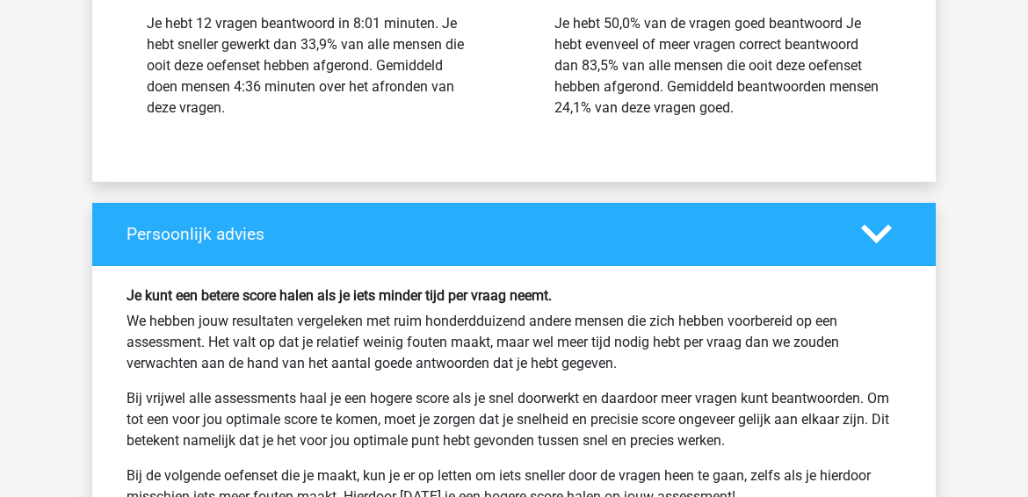
scroll to position [5760, 0]
